Goal: Transaction & Acquisition: Purchase product/service

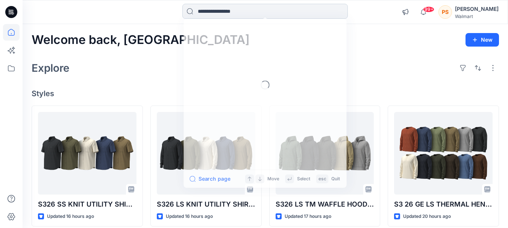
click at [241, 10] on input at bounding box center [266, 11] width 166 height 15
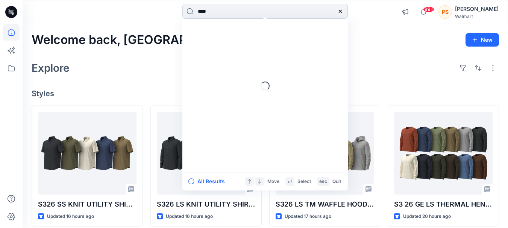
type input "*****"
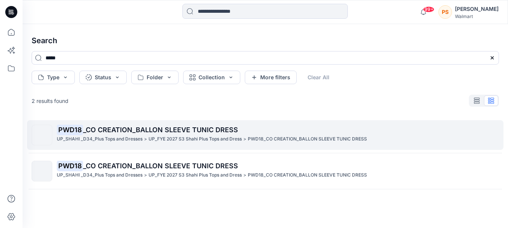
click at [164, 137] on p "UP_FYE 2027 S3 Shahi Plus Tops and Dress" at bounding box center [195, 139] width 93 height 8
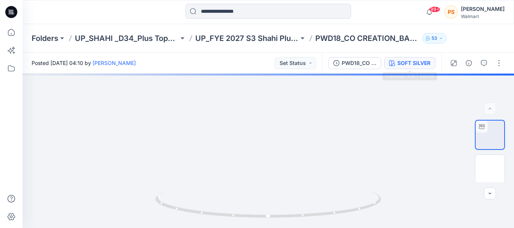
click at [389, 61] on icon "button" at bounding box center [392, 63] width 6 height 6
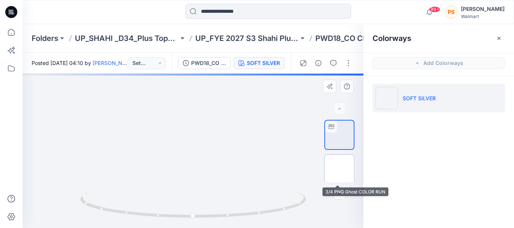
click at [339, 170] on img at bounding box center [339, 170] width 0 height 0
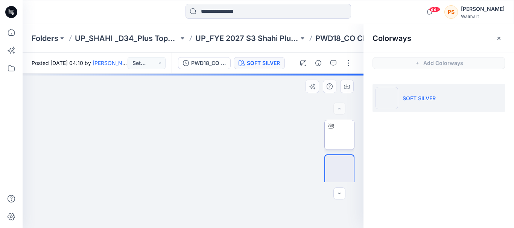
click at [339, 135] on img at bounding box center [339, 135] width 0 height 0
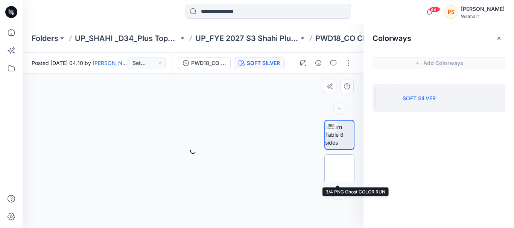
click at [339, 170] on img at bounding box center [339, 170] width 0 height 0
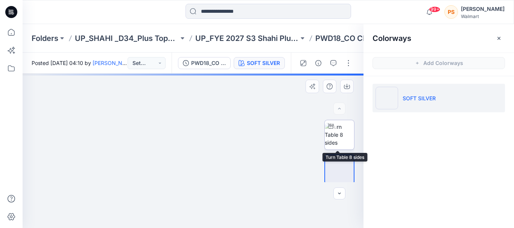
click at [347, 126] on img at bounding box center [339, 135] width 29 height 24
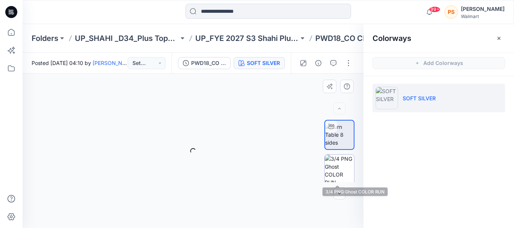
click at [343, 162] on img at bounding box center [339, 169] width 29 height 29
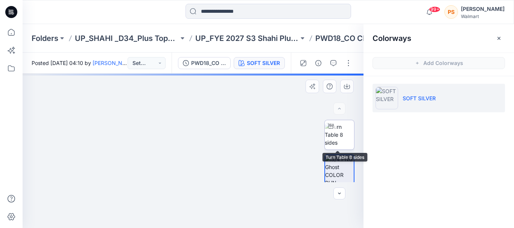
click at [342, 135] on img at bounding box center [339, 135] width 29 height 24
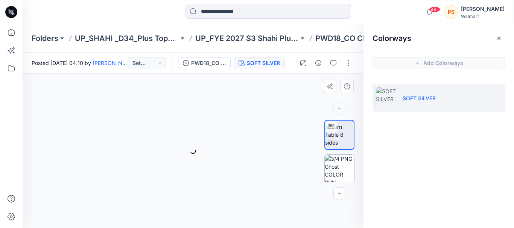
click at [338, 169] on img at bounding box center [339, 169] width 29 height 29
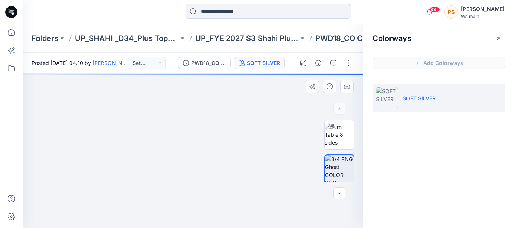
drag, startPoint x: 165, startPoint y: 114, endPoint x: 61, endPoint y: 124, distance: 104.7
drag, startPoint x: 151, startPoint y: 123, endPoint x: 242, endPoint y: 123, distance: 91.4
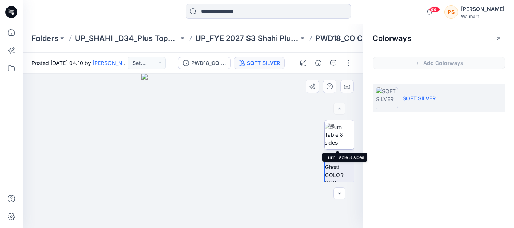
click at [334, 136] on img at bounding box center [339, 135] width 29 height 24
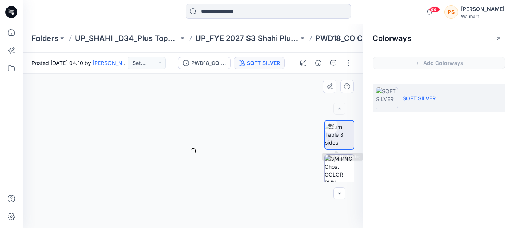
click at [336, 160] on img at bounding box center [339, 169] width 29 height 29
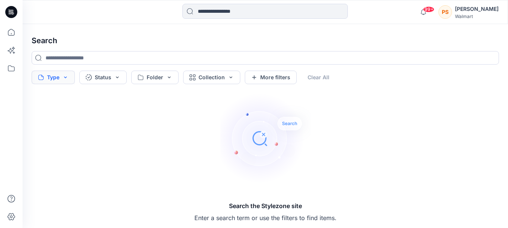
click at [54, 74] on button "Type" at bounding box center [53, 78] width 43 height 14
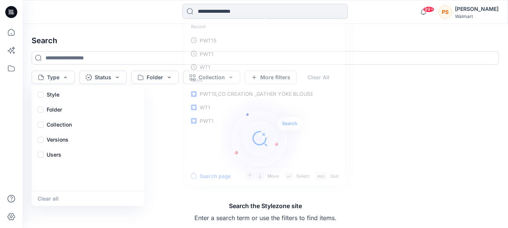
click at [198, 11] on input at bounding box center [266, 11] width 166 height 15
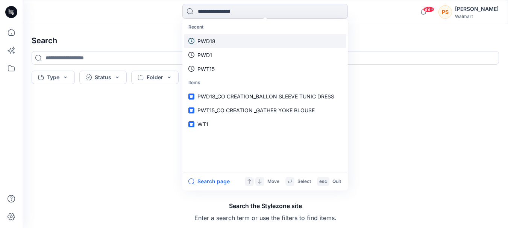
click at [215, 38] on p "PWD18" at bounding box center [207, 41] width 18 height 8
type input "*****"
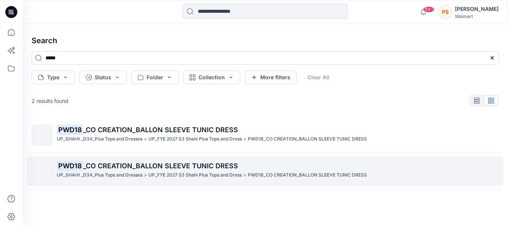
click at [123, 170] on p "PWD18 _CO CREATION_BALLON SLEEVE TUNIC DRESS" at bounding box center [278, 166] width 442 height 11
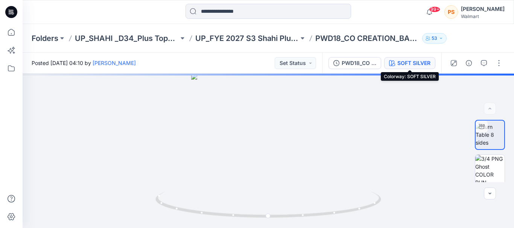
click at [414, 64] on div "SOFT SILVER" at bounding box center [413, 63] width 33 height 8
